Goal: Navigation & Orientation: Find specific page/section

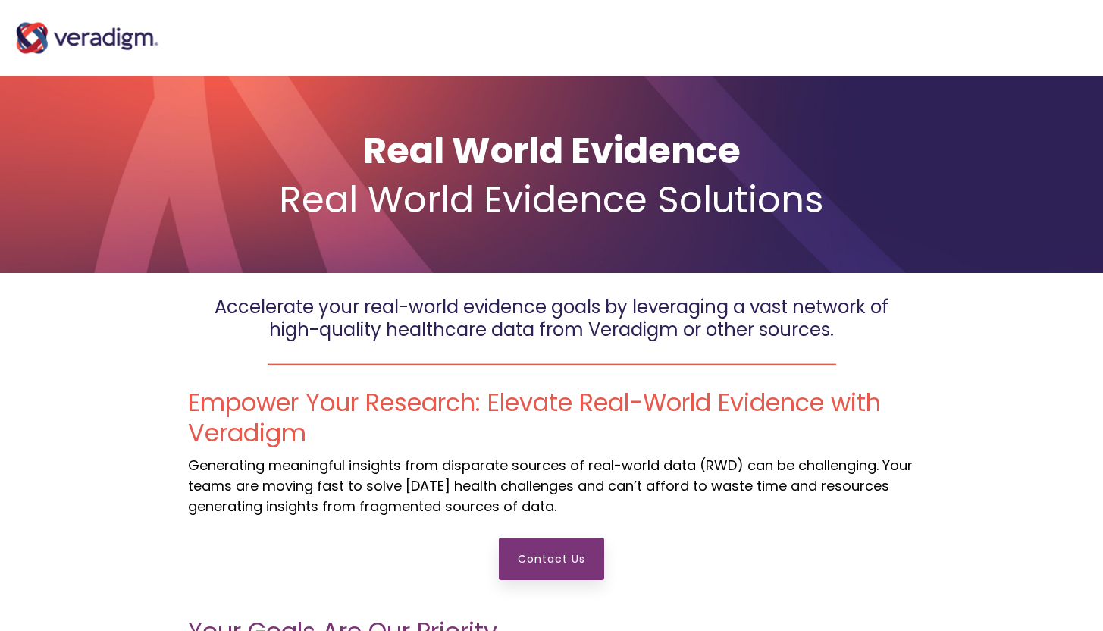
click at [94, 36] on img at bounding box center [87, 38] width 152 height 61
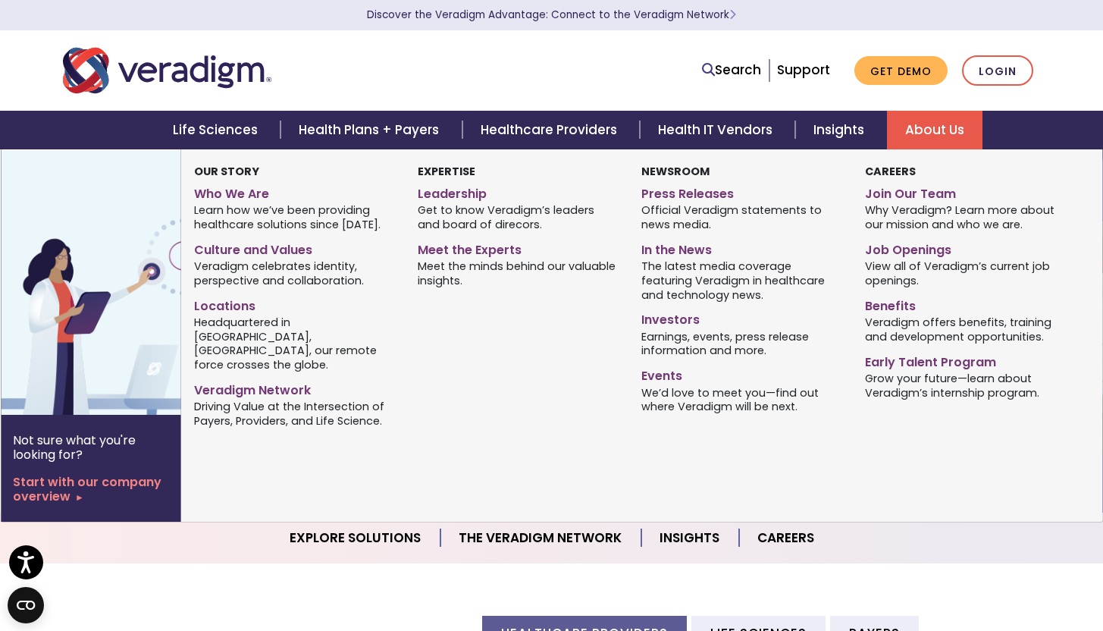
click at [924, 134] on link "About Us" at bounding box center [934, 130] width 95 height 39
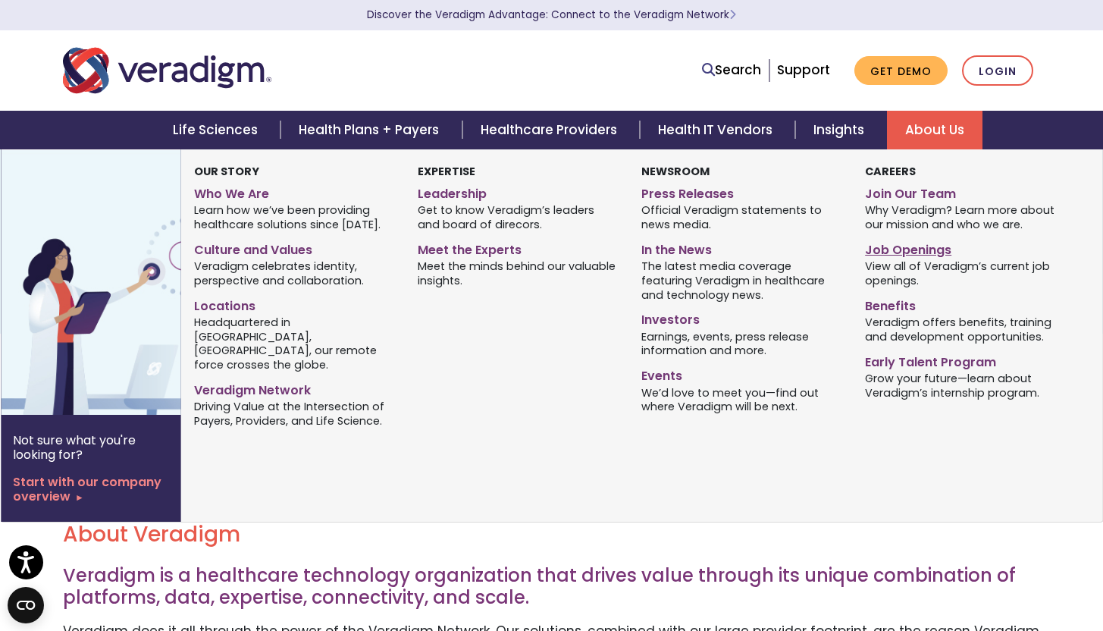
click at [891, 250] on link "Job Openings" at bounding box center [965, 247] width 201 height 22
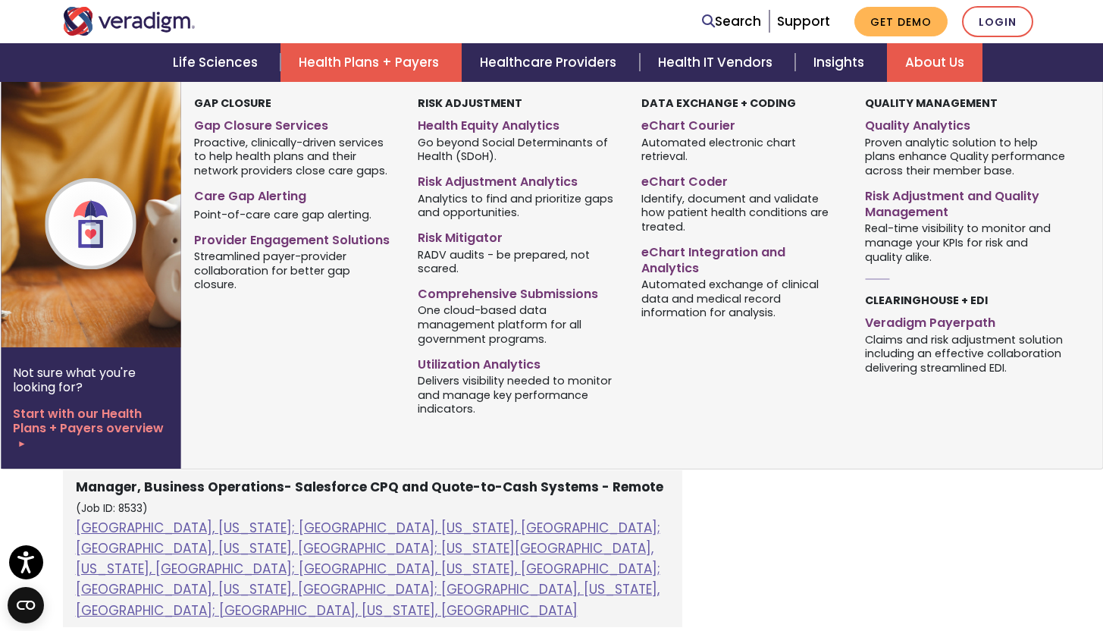
scroll to position [709, 0]
